Goal: Information Seeking & Learning: Learn about a topic

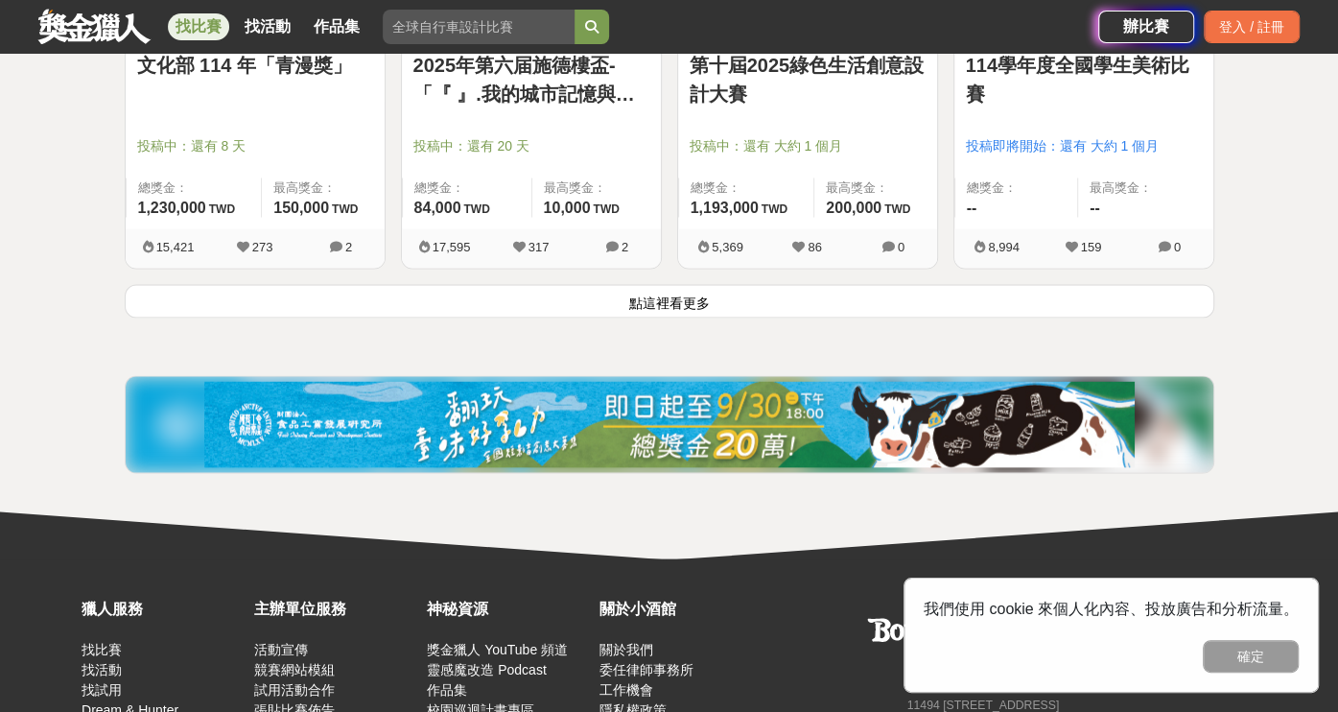
scroll to position [2685, 0]
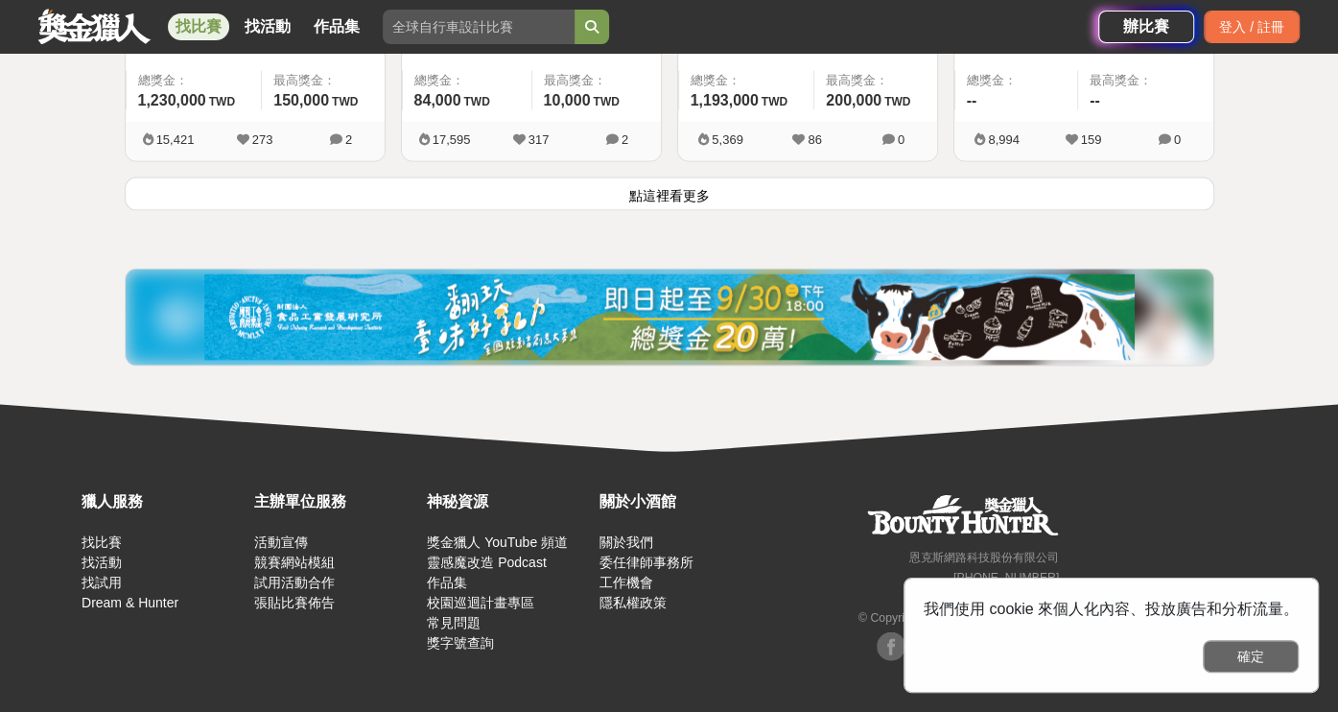
click at [1247, 656] on button "確定" at bounding box center [1250, 656] width 96 height 33
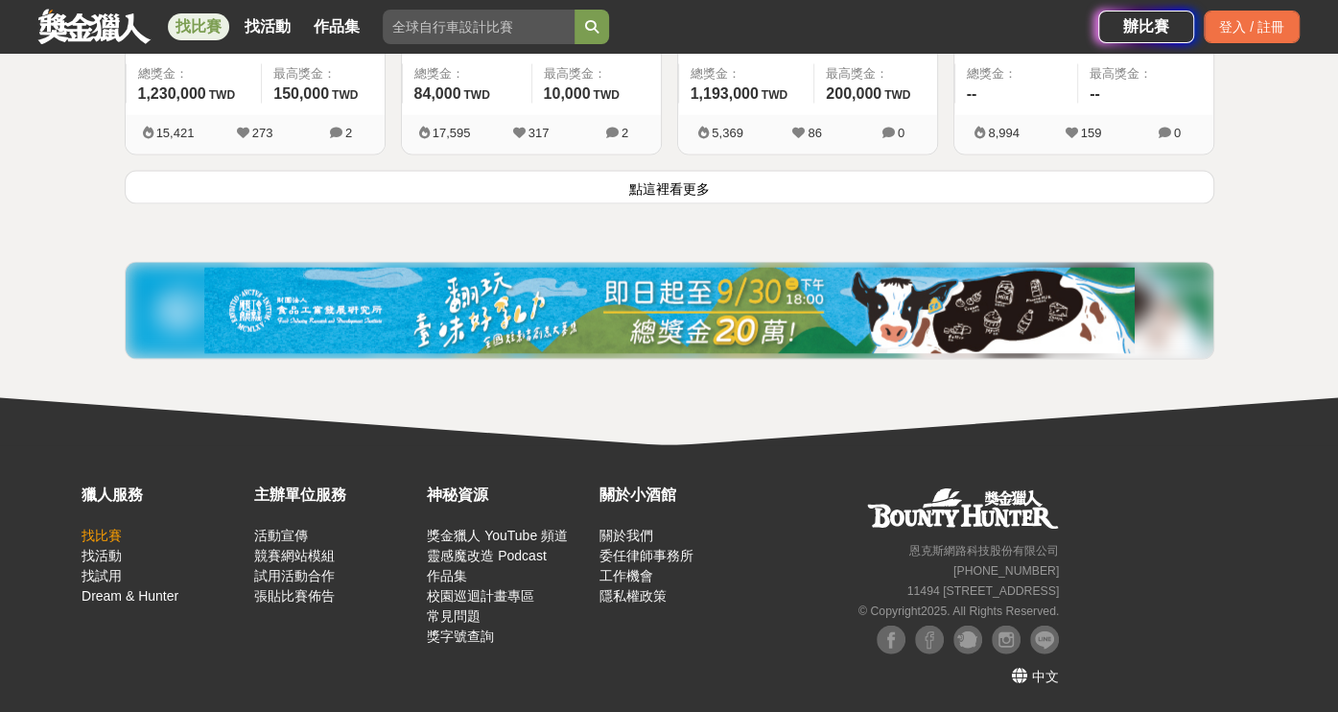
click at [95, 531] on link "找比賽" at bounding box center [102, 534] width 40 height 15
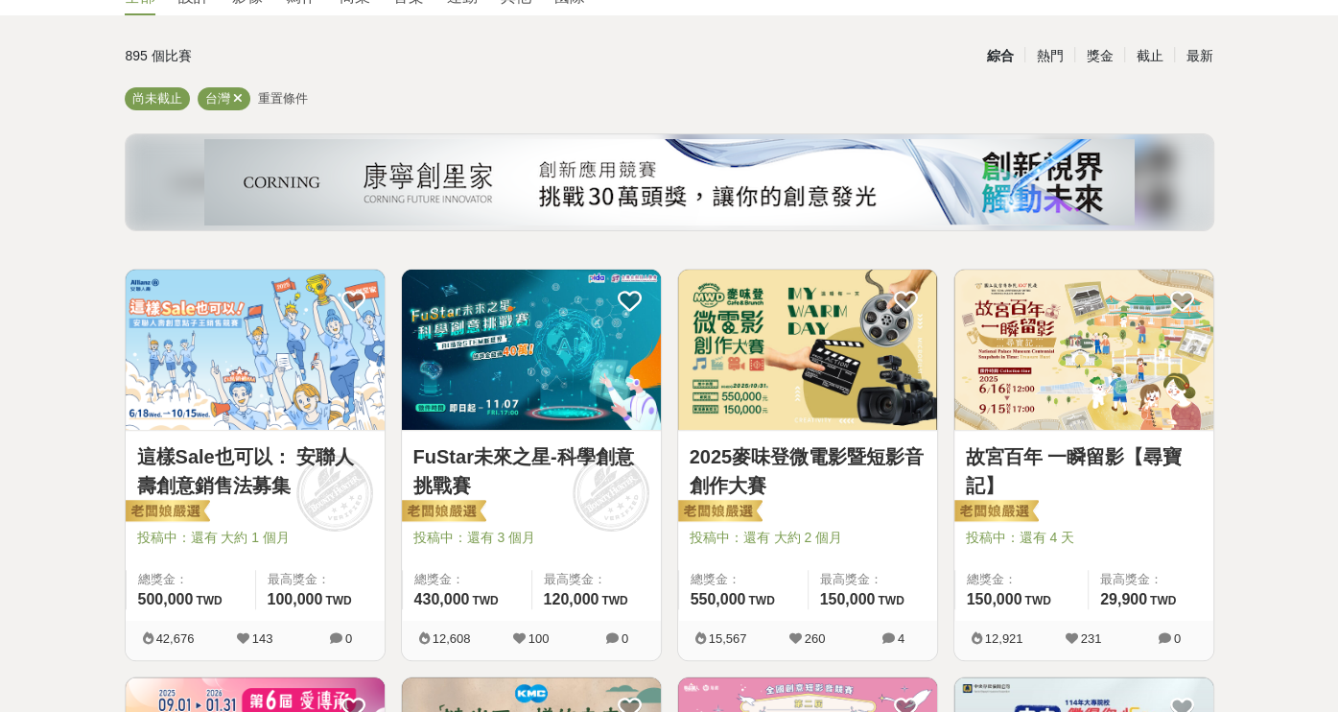
scroll to position [288, 0]
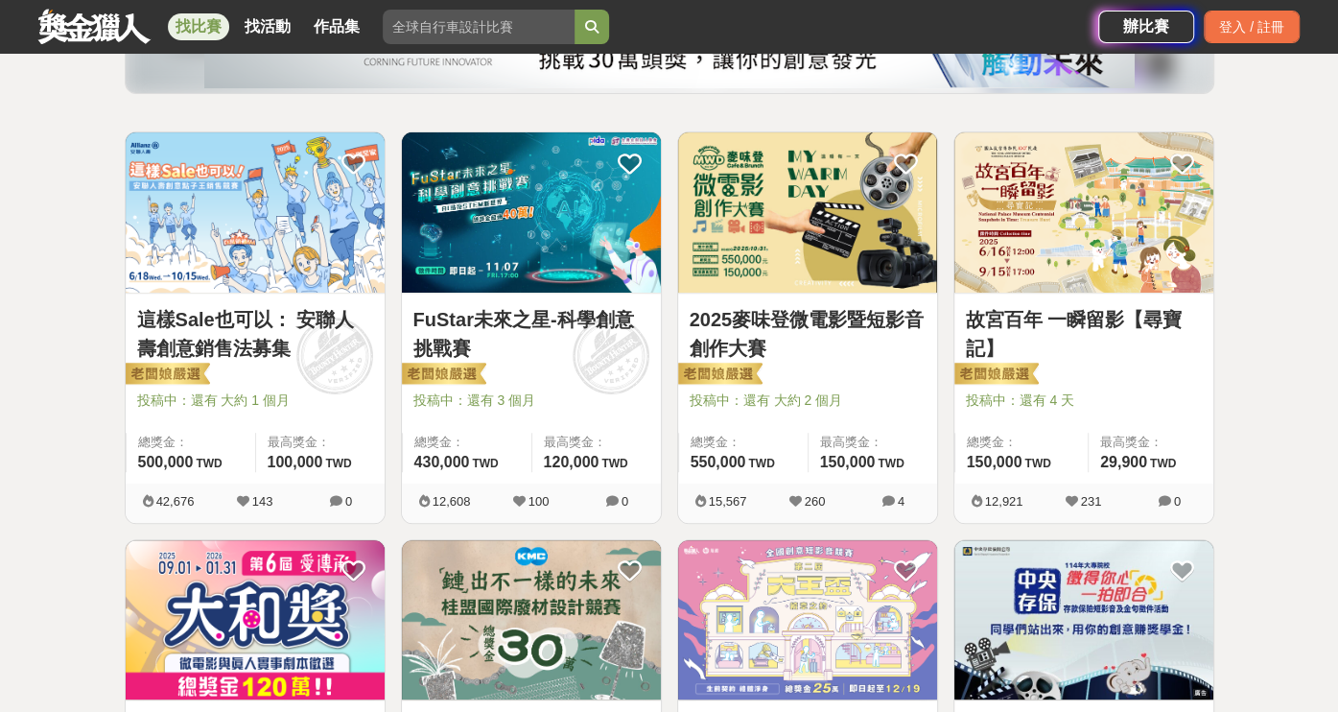
click at [246, 285] on img at bounding box center [255, 212] width 259 height 160
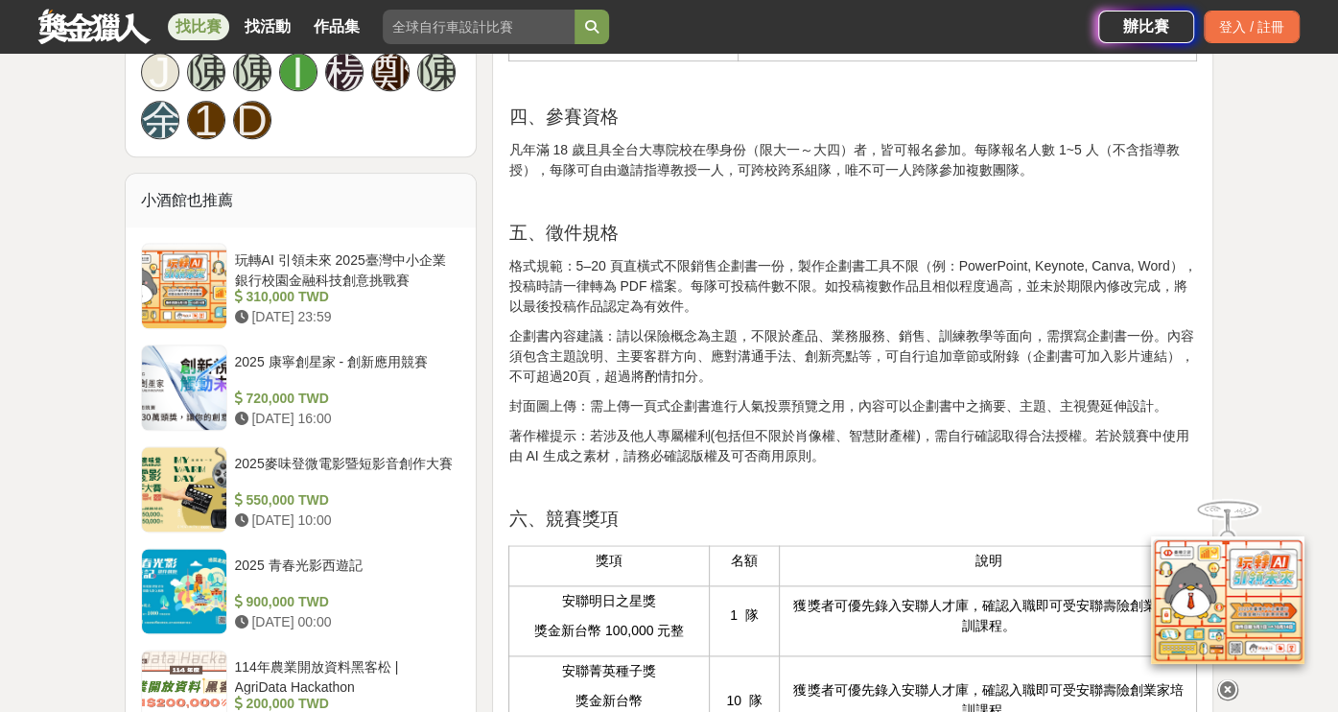
scroll to position [1534, 0]
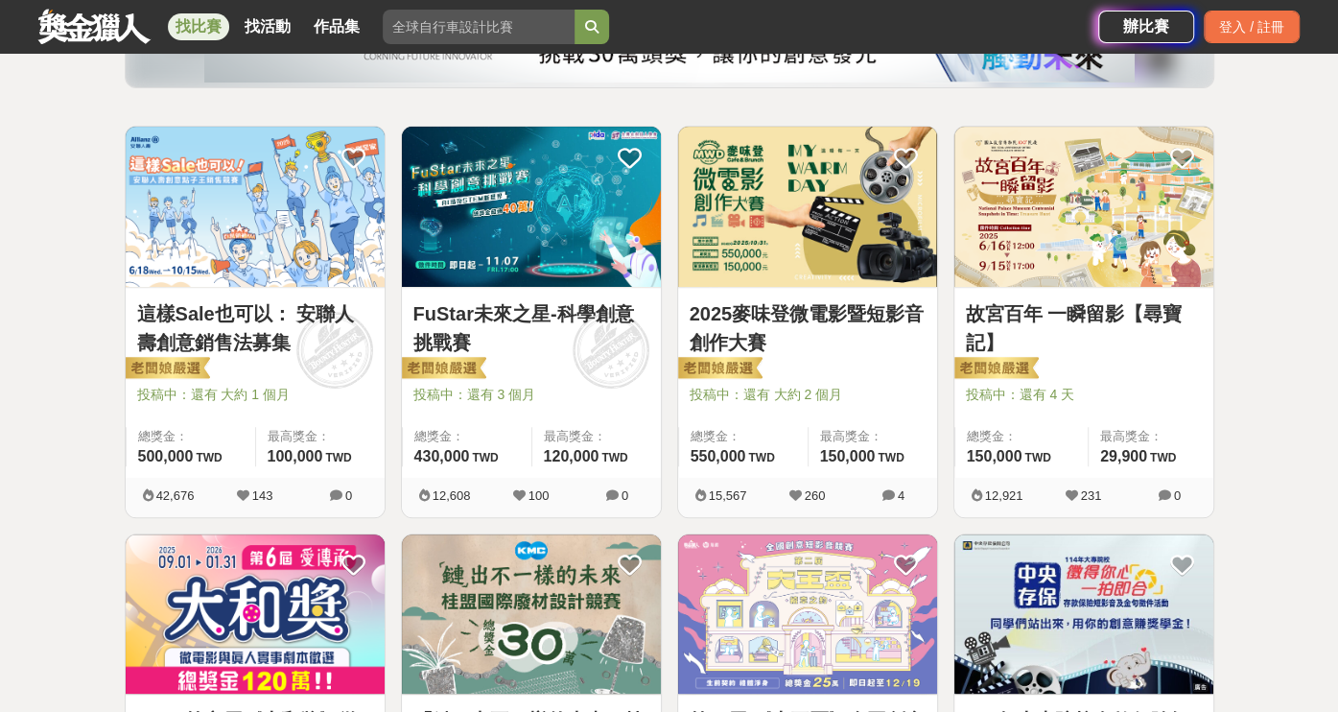
scroll to position [288, 0]
